Goal: Find specific page/section: Find specific page/section

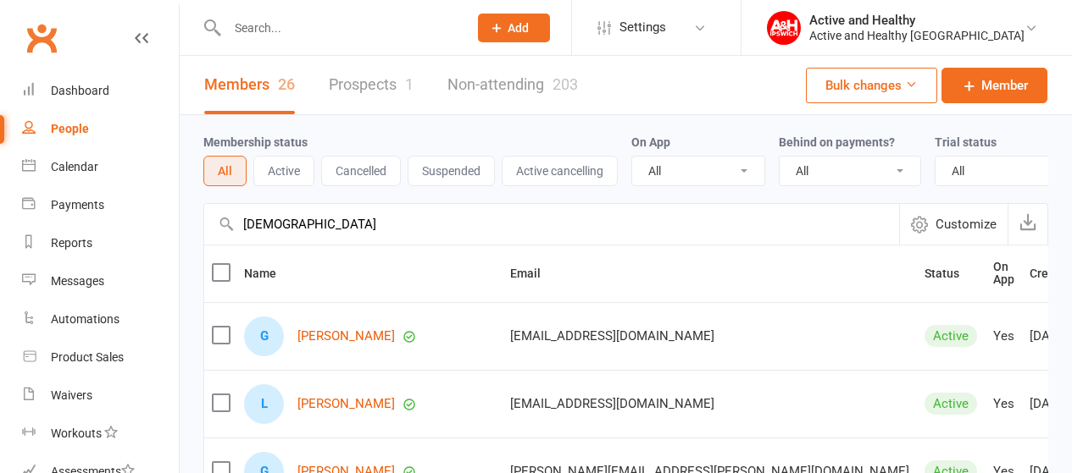
select select "100"
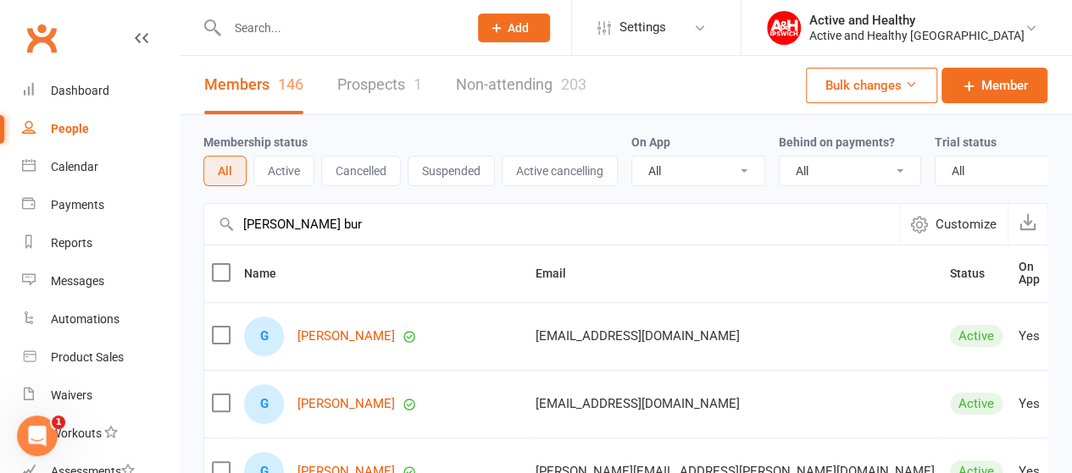
type input "[PERSON_NAME] bur"
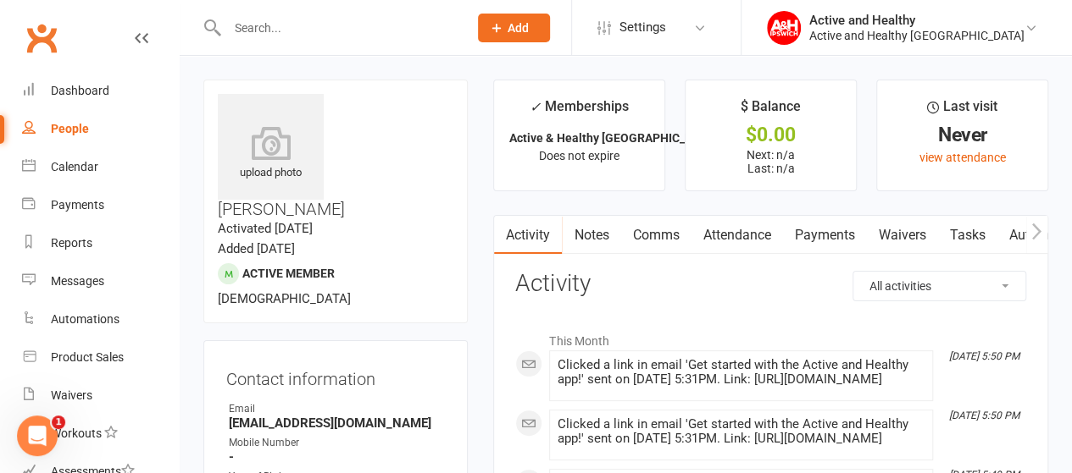
click at [1037, 224] on icon "button" at bounding box center [1036, 232] width 10 height 18
click at [999, 228] on link "Mobile App" at bounding box center [1015, 235] width 91 height 39
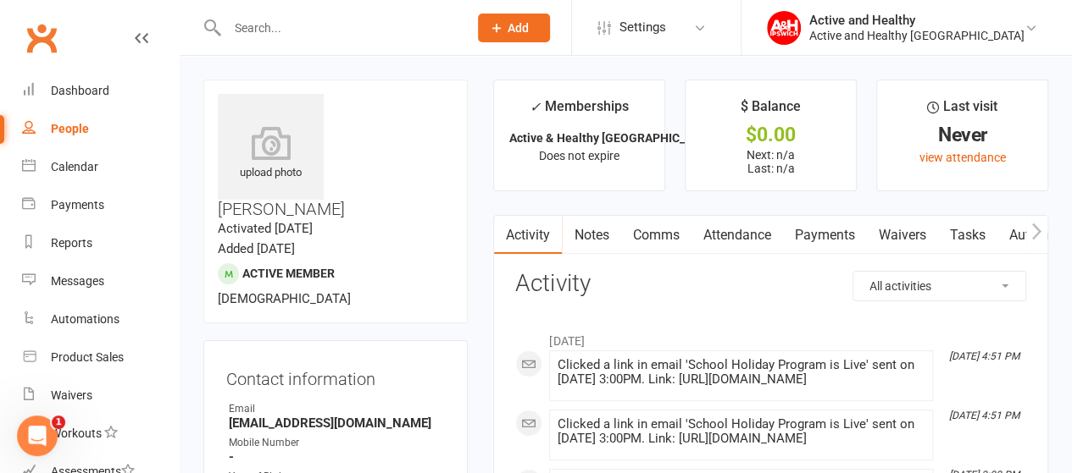
click at [1026, 226] on button "button" at bounding box center [1036, 235] width 21 height 38
click at [1005, 236] on link "Mobile App" at bounding box center [1015, 235] width 91 height 39
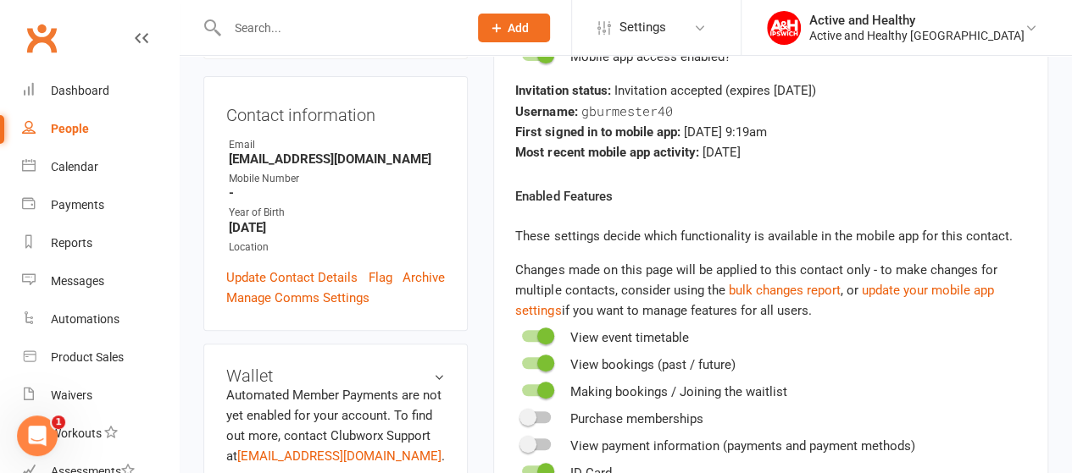
scroll to position [169, 0]
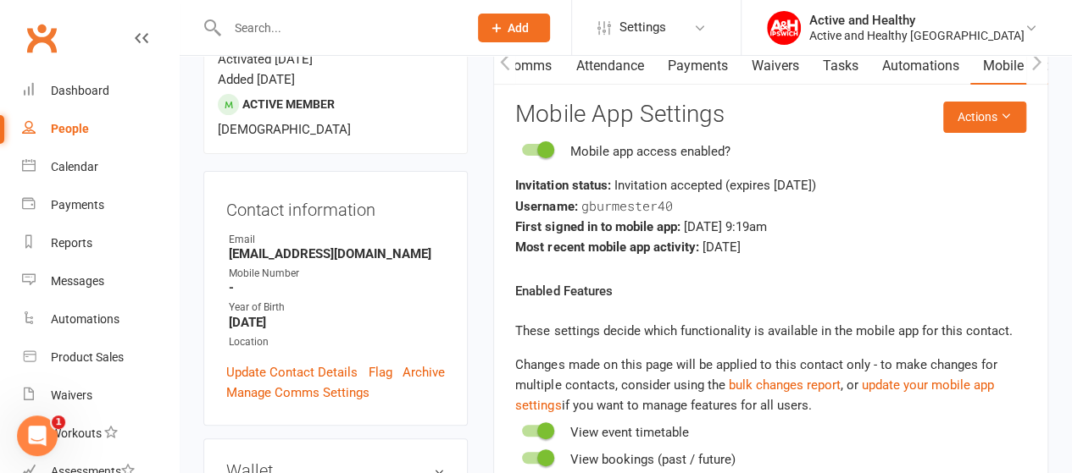
click at [74, 115] on link "People" at bounding box center [100, 129] width 157 height 38
select select "100"
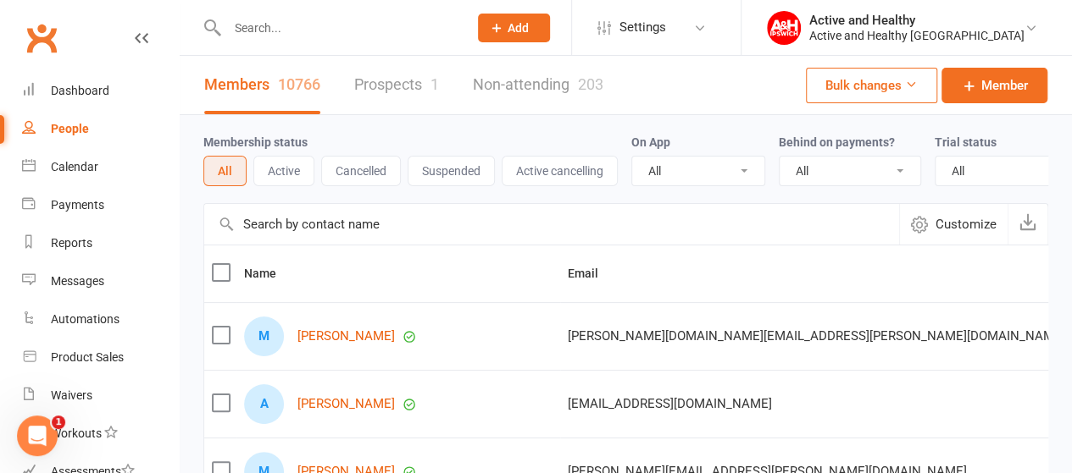
click at [280, 241] on input "text" at bounding box center [551, 224] width 695 height 41
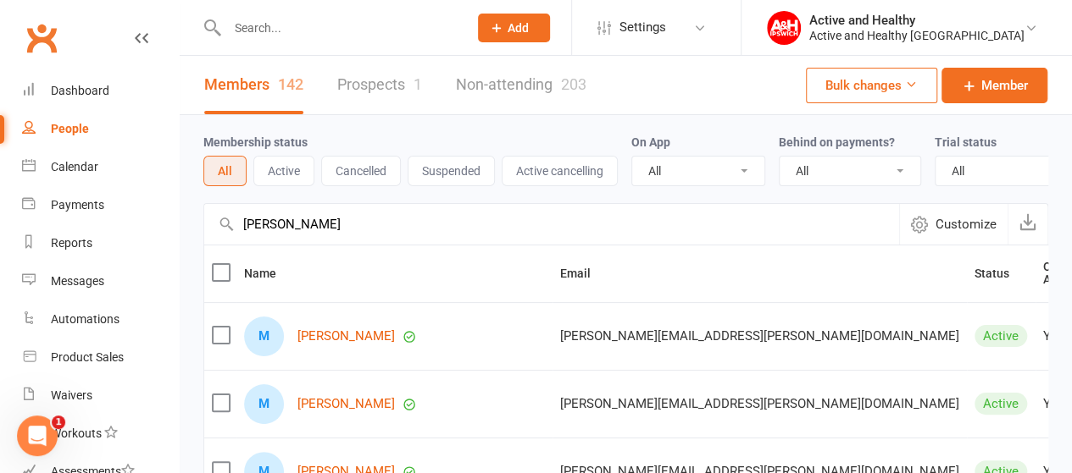
type input "melanie dia"
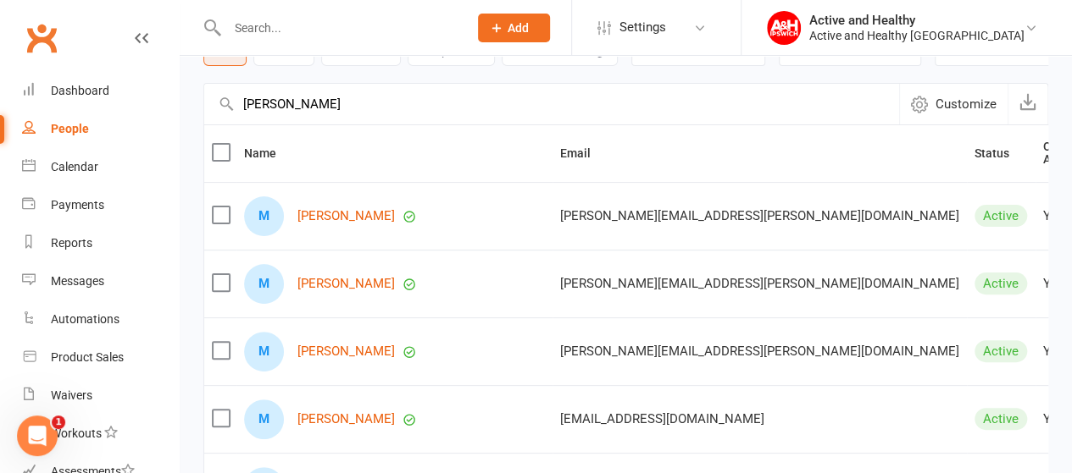
scroll to position [169, 0]
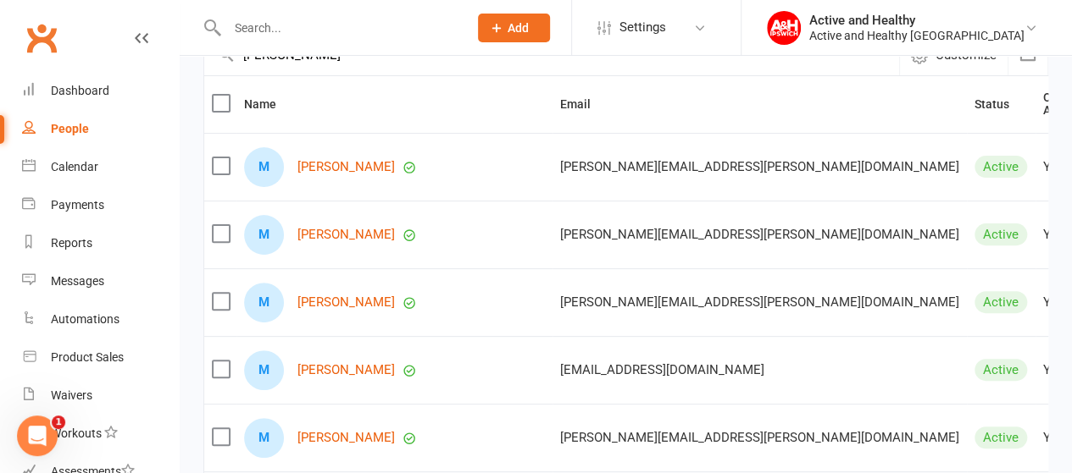
drag, startPoint x: 335, startPoint y: 247, endPoint x: 654, endPoint y: 223, distance: 320.3
click at [278, 255] on div "M Melanie Diaz" at bounding box center [394, 235] width 301 height 40
click at [305, 255] on div "M Melanie Diaz" at bounding box center [394, 235] width 301 height 40
click at [456, 24] on input "text" at bounding box center [339, 28] width 234 height 24
click at [654, 223] on td "Diaz.m.melanie@gmail.com" at bounding box center [759, 235] width 414 height 68
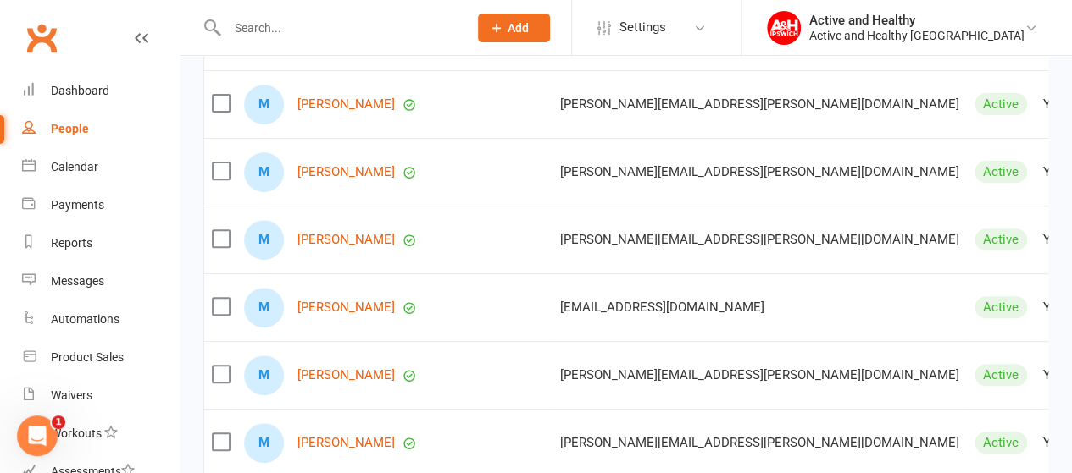
scroll to position [160, 0]
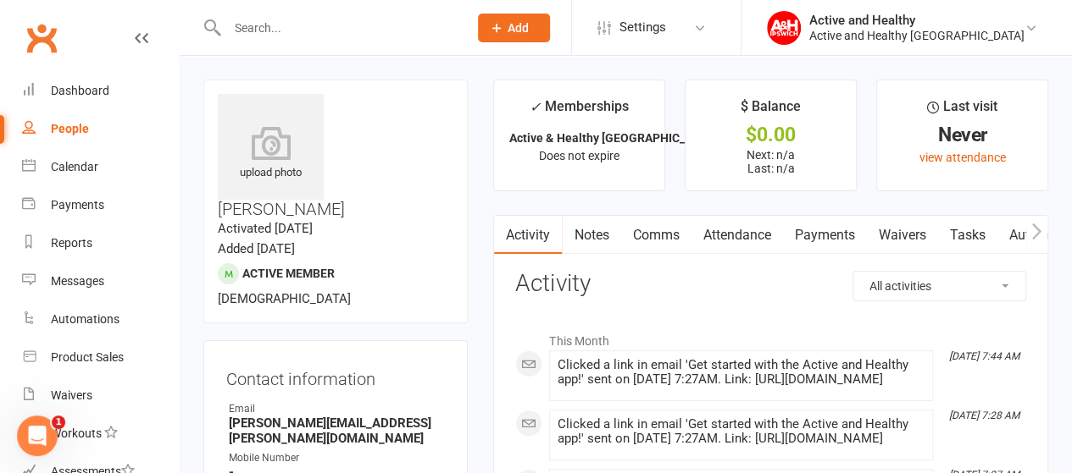
click at [1033, 230] on icon "button" at bounding box center [1036, 232] width 10 height 18
click at [1002, 228] on link "Mobile App" at bounding box center [1015, 235] width 91 height 39
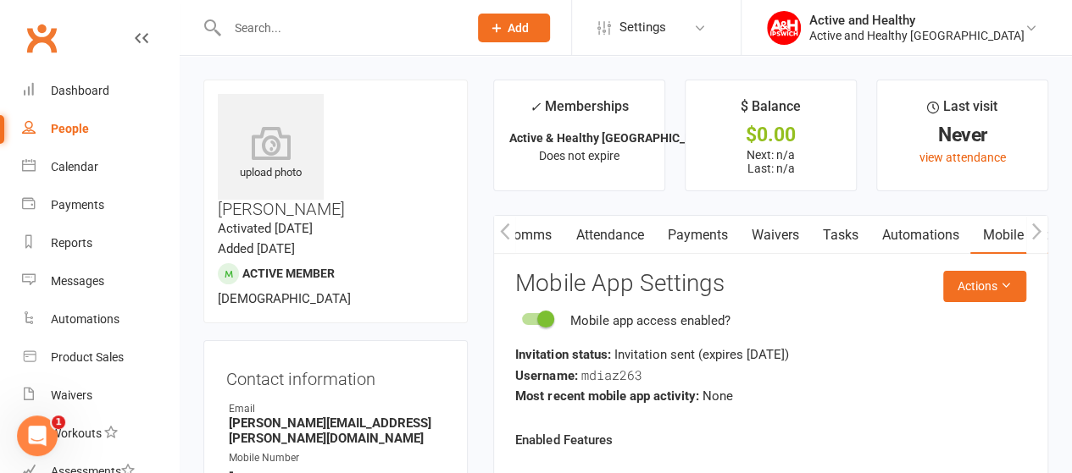
click at [534, 237] on link "Comms" at bounding box center [528, 235] width 70 height 39
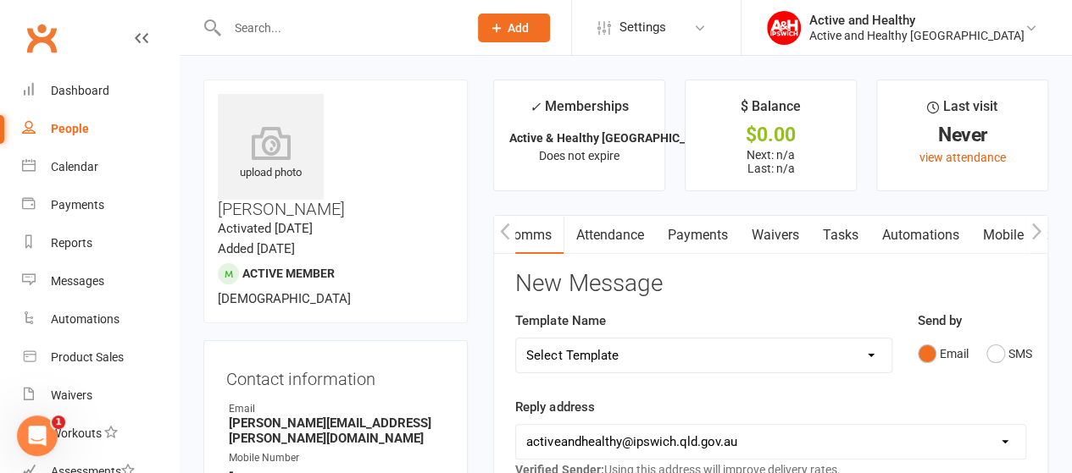
click at [512, 235] on button "button" at bounding box center [504, 235] width 21 height 38
click at [530, 235] on link "Activity" at bounding box center [528, 235] width 68 height 39
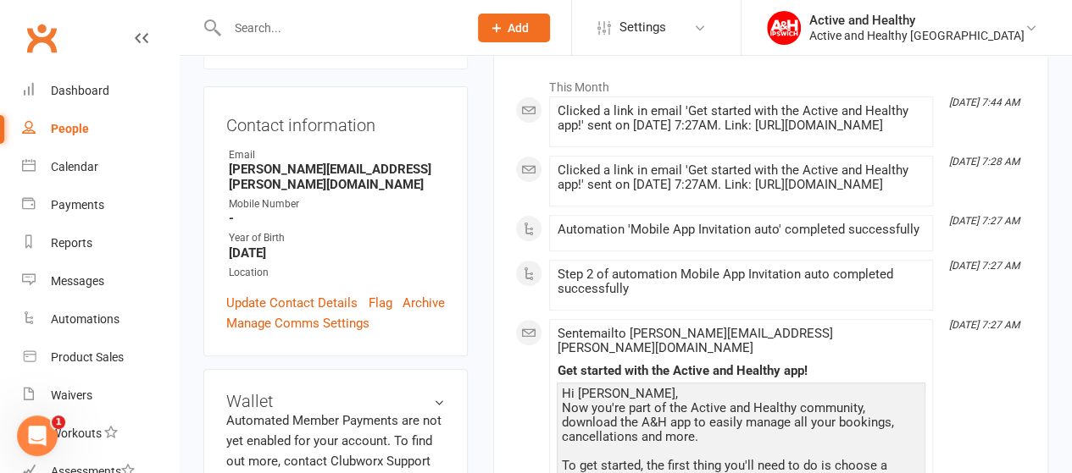
scroll to position [85, 0]
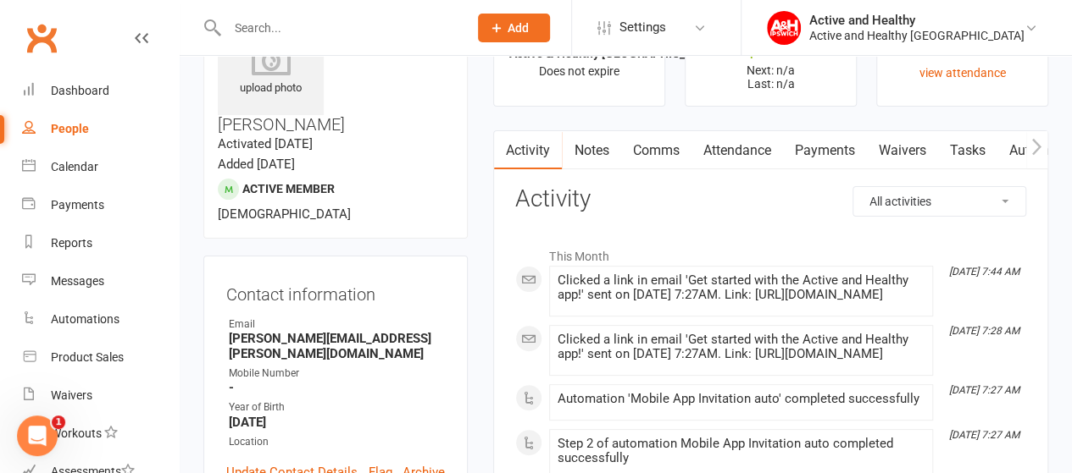
click at [1033, 148] on icon "button" at bounding box center [1036, 147] width 10 height 18
click at [1005, 152] on link "Mobile App" at bounding box center [1015, 150] width 91 height 39
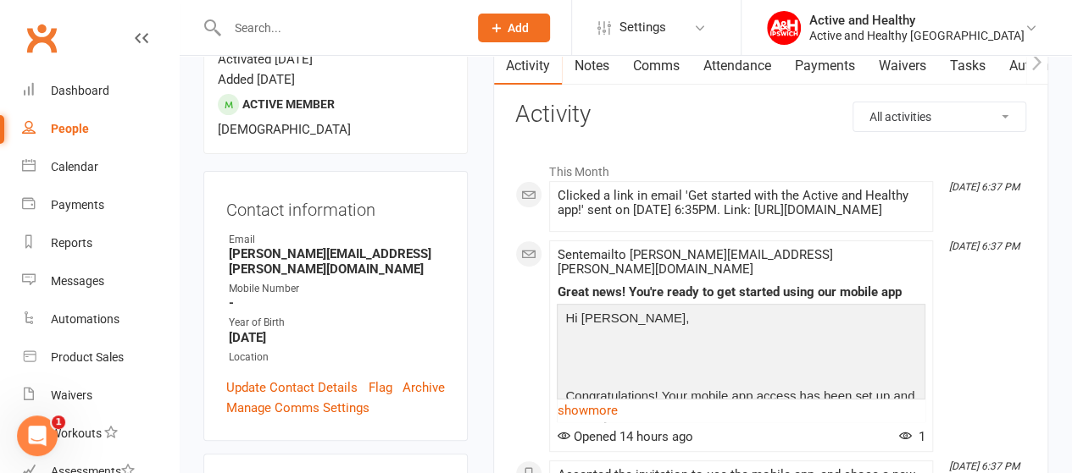
scroll to position [85, 0]
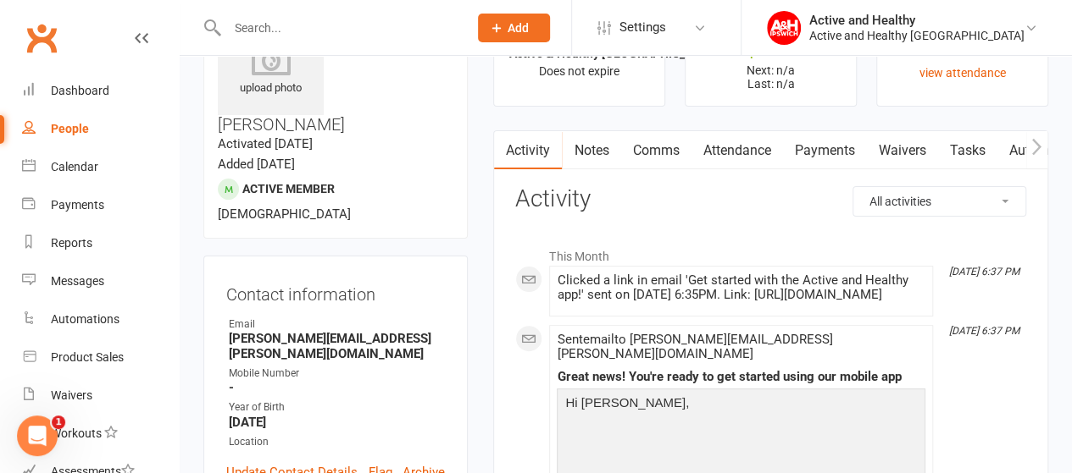
click at [1034, 143] on icon "button" at bounding box center [1036, 147] width 10 height 18
click at [1003, 149] on link "Mobile App" at bounding box center [1015, 150] width 91 height 39
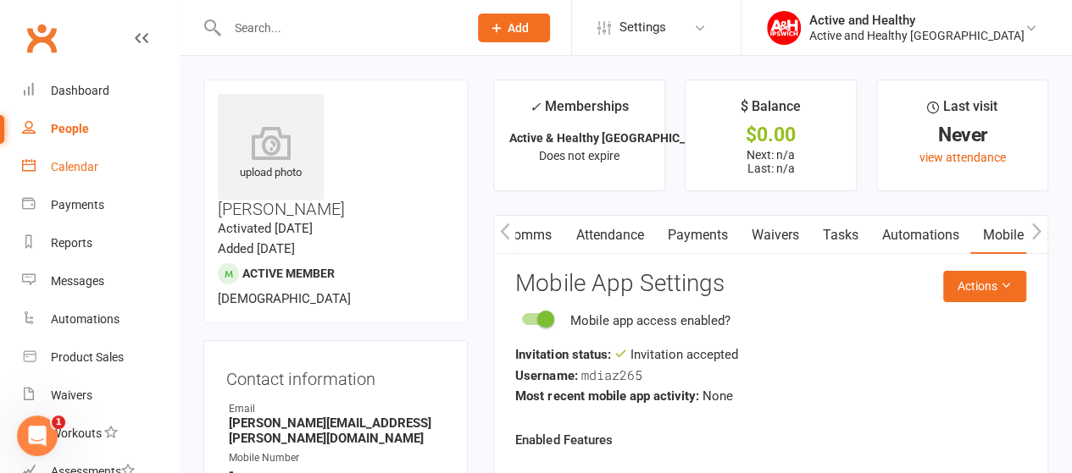
click at [76, 170] on div "Calendar" at bounding box center [74, 167] width 47 height 14
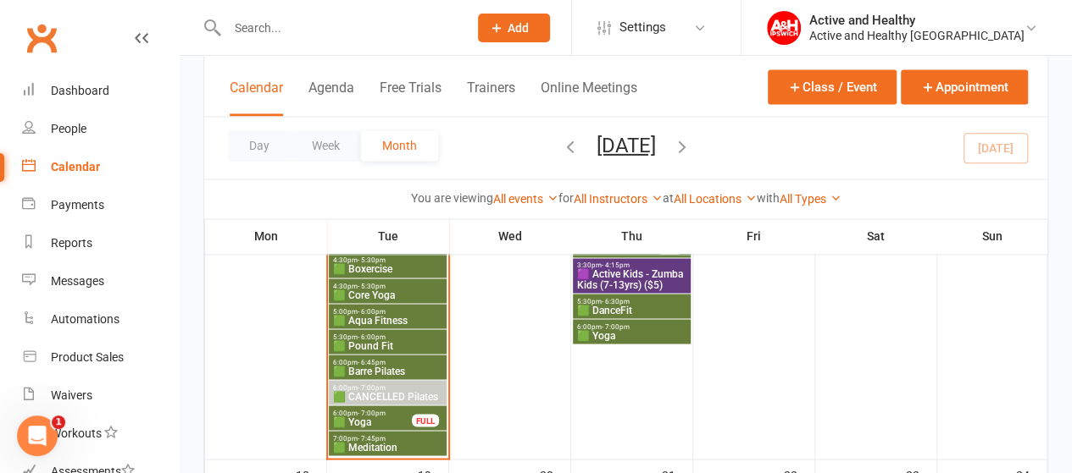
scroll to position [1355, 0]
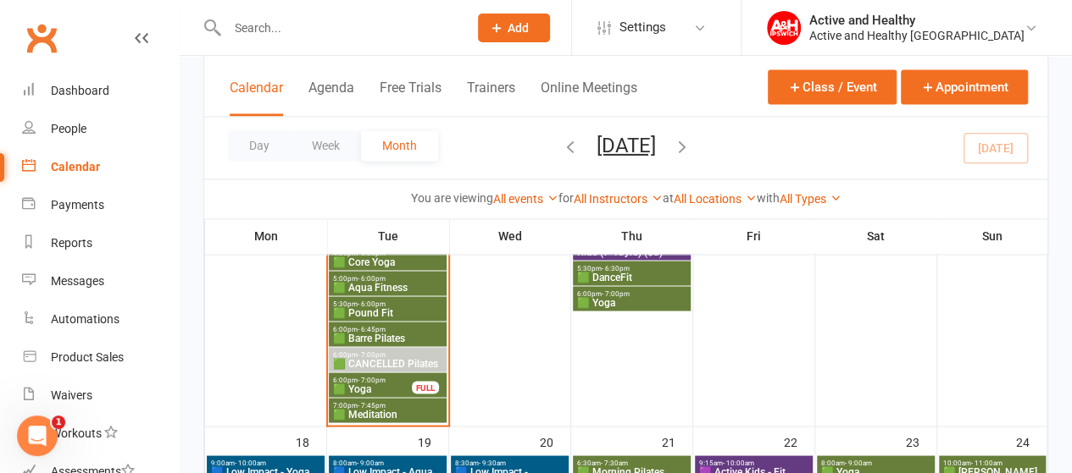
click at [385, 313] on span "🟩 Pound Fit" at bounding box center [387, 312] width 111 height 10
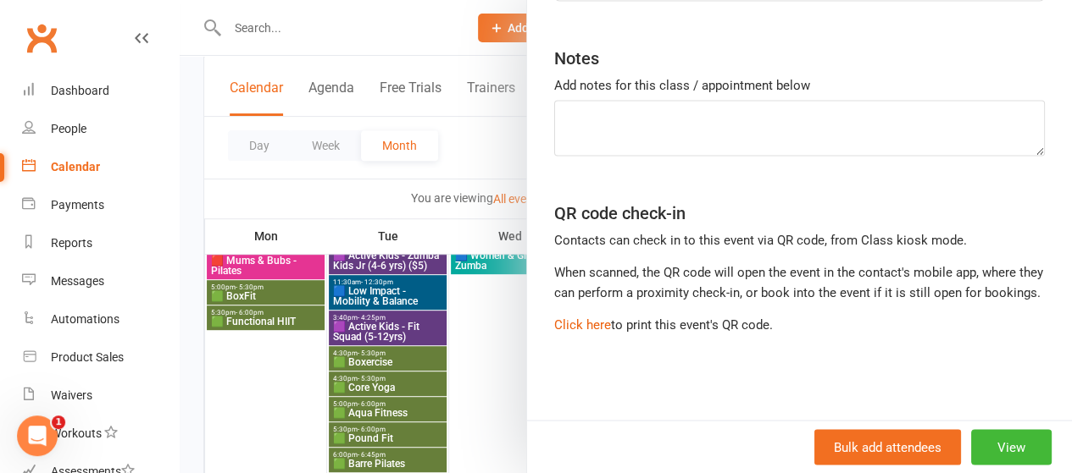
scroll to position [237, 0]
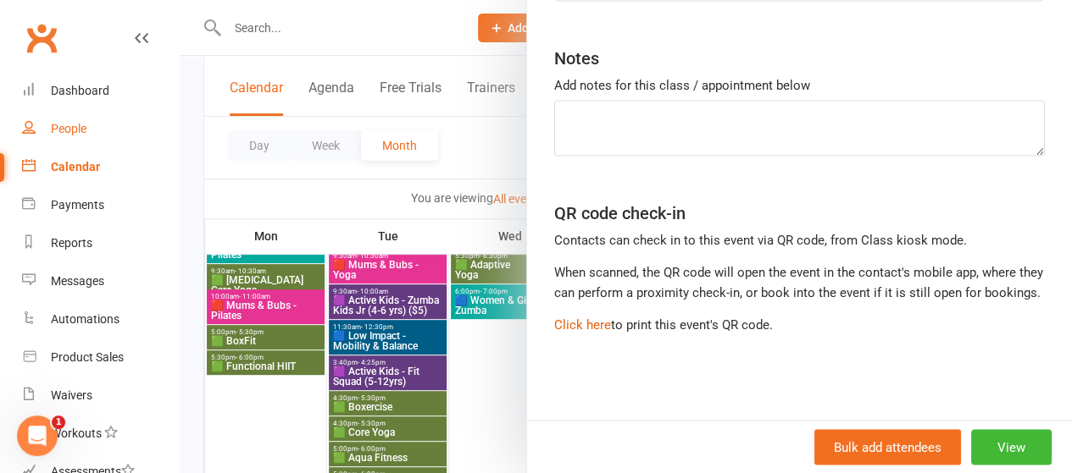
click at [54, 132] on div "People" at bounding box center [69, 129] width 36 height 14
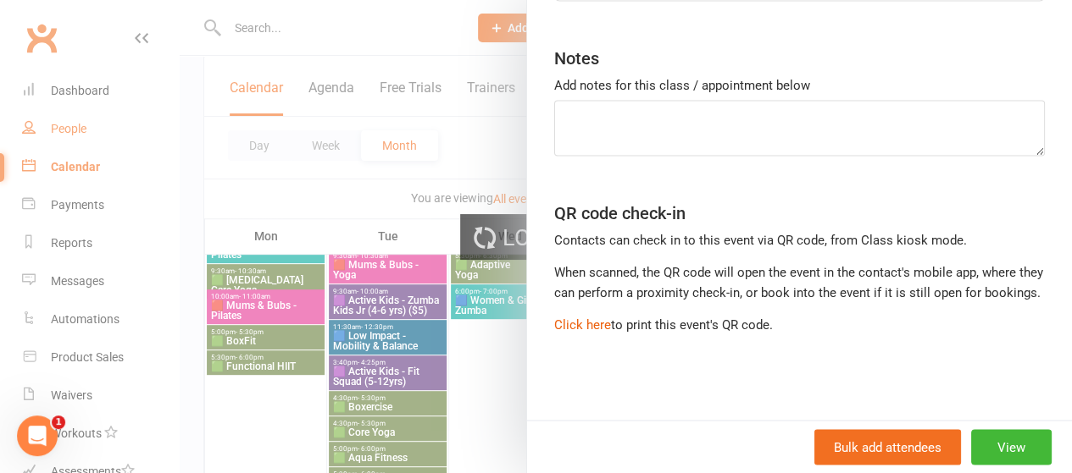
select select "100"
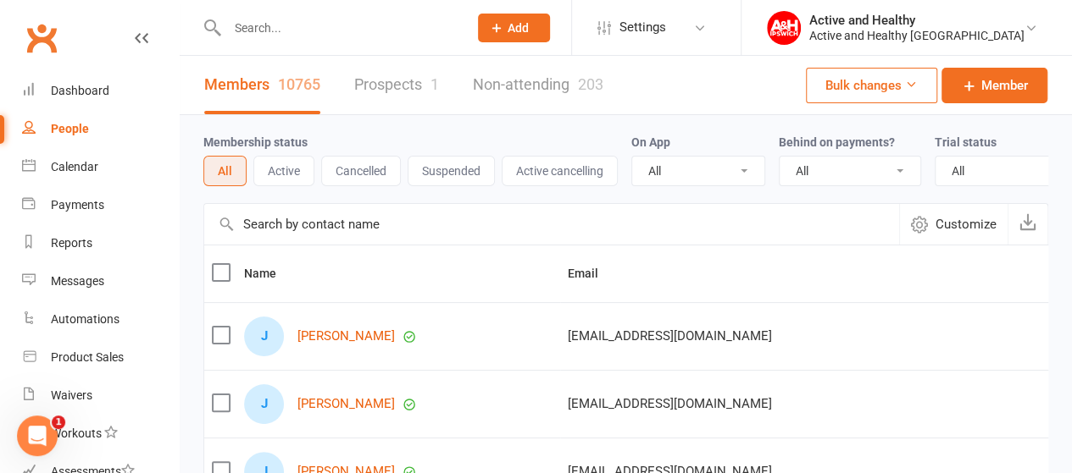
click at [325, 238] on input "text" at bounding box center [551, 224] width 695 height 41
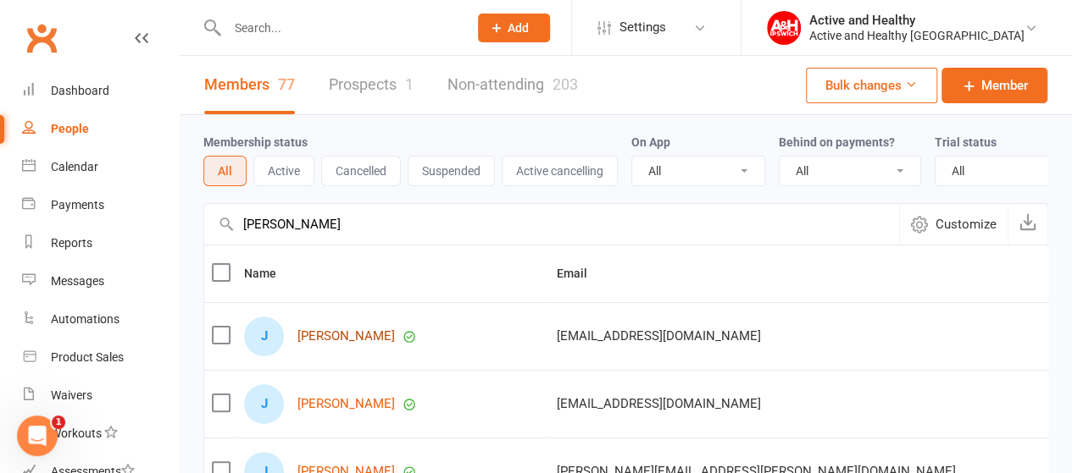
type input "josh arag"
click at [511, 86] on link "Non-attending 203" at bounding box center [512, 85] width 130 height 58
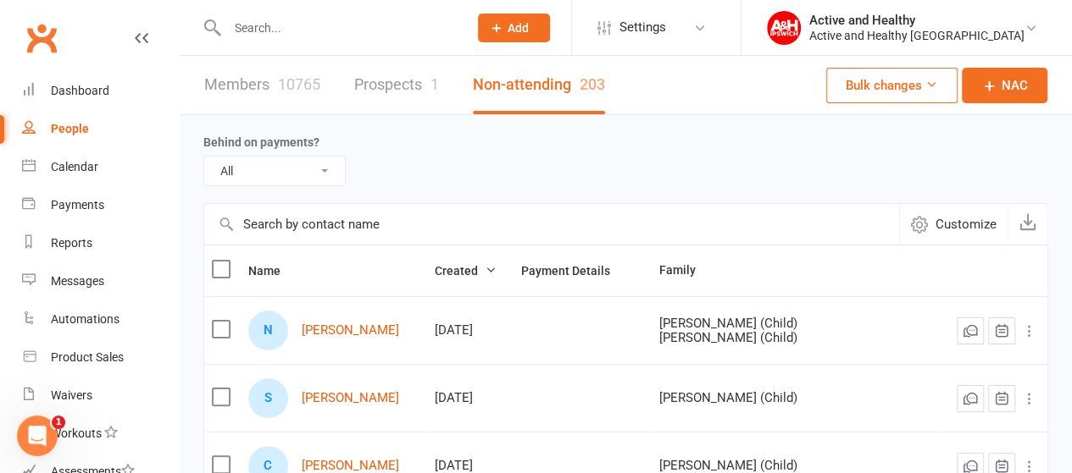
click at [325, 224] on input "text" at bounding box center [551, 224] width 695 height 41
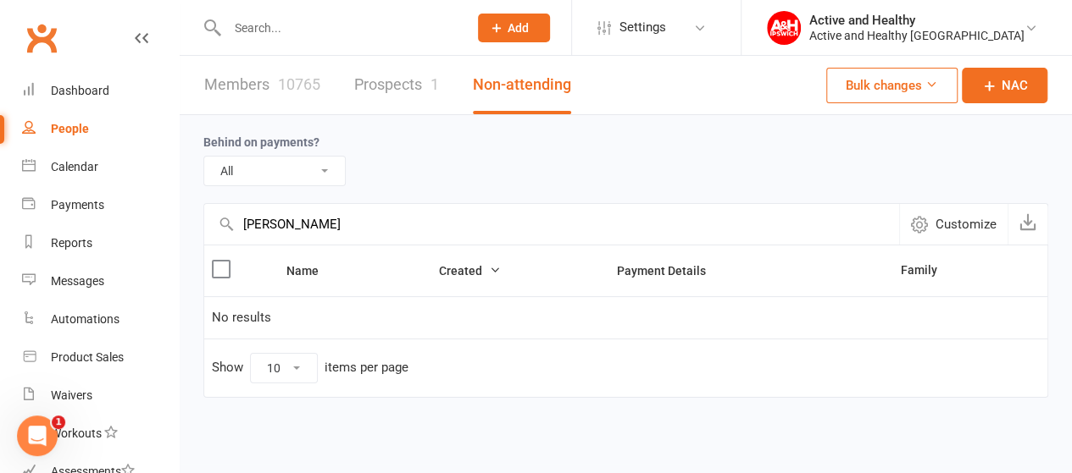
type input "josh arag"
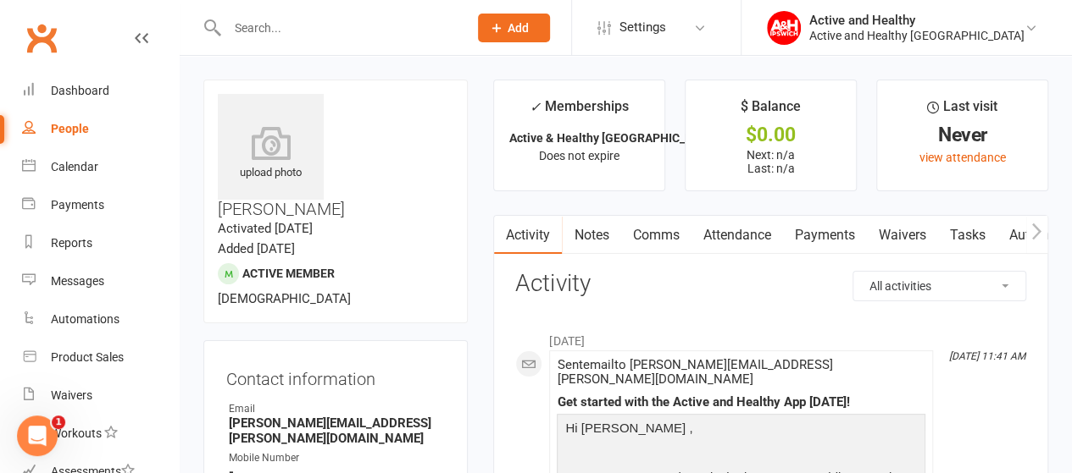
click at [1037, 233] on icon "button" at bounding box center [1036, 232] width 9 height 16
click at [1015, 233] on link "Mobile App" at bounding box center [1015, 235] width 91 height 39
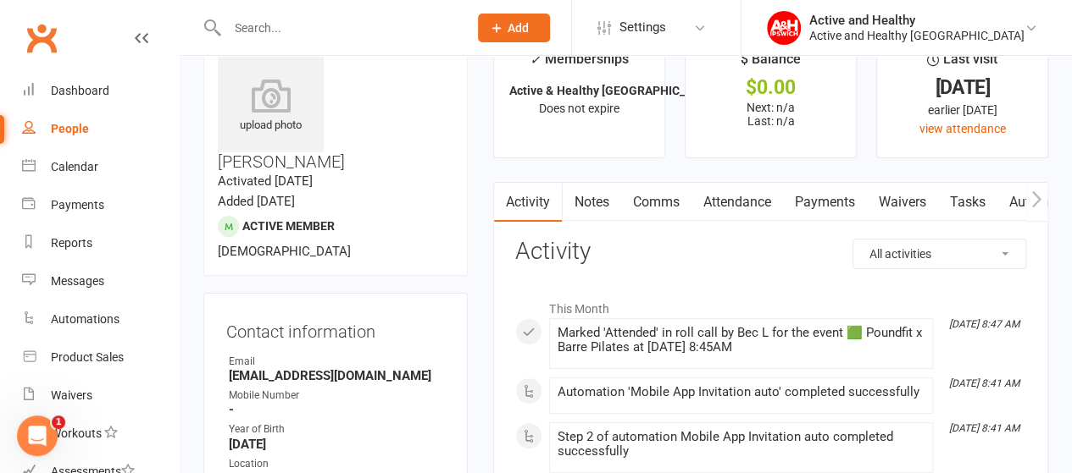
scroll to position [47, 0]
click at [1042, 199] on button "button" at bounding box center [1036, 203] width 21 height 38
click at [1018, 199] on link "Mobile App" at bounding box center [1015, 203] width 91 height 39
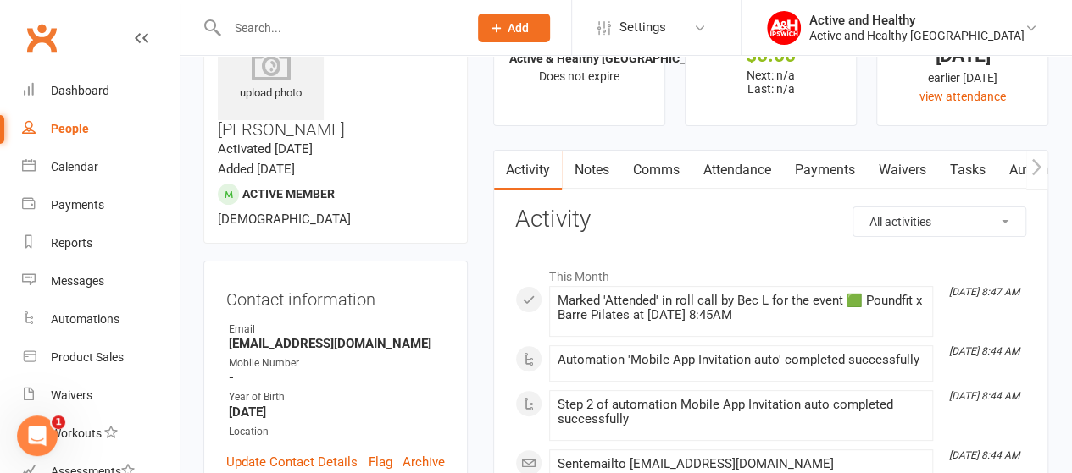
scroll to position [77, 0]
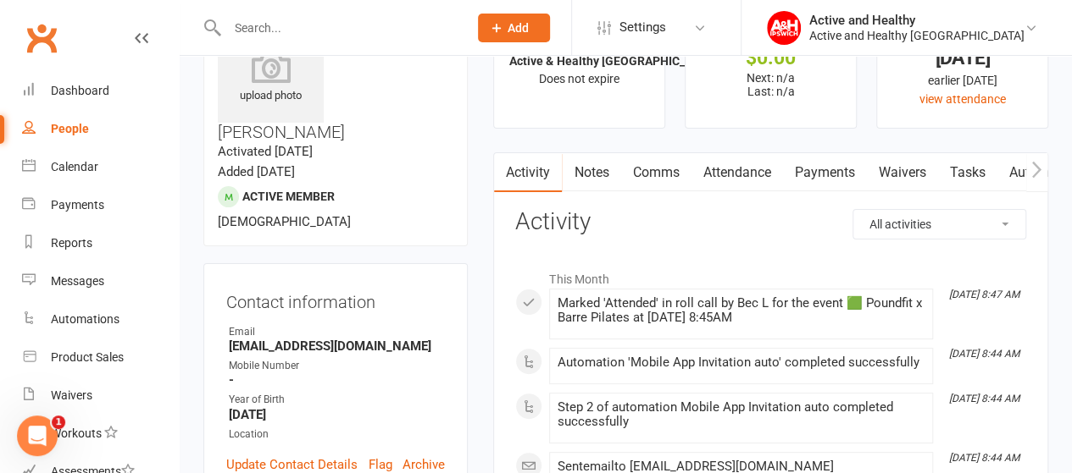
click at [1037, 165] on icon "button" at bounding box center [1036, 169] width 9 height 16
click at [994, 167] on link "Mobile App" at bounding box center [1015, 172] width 91 height 39
